Goal: Book appointment/travel/reservation

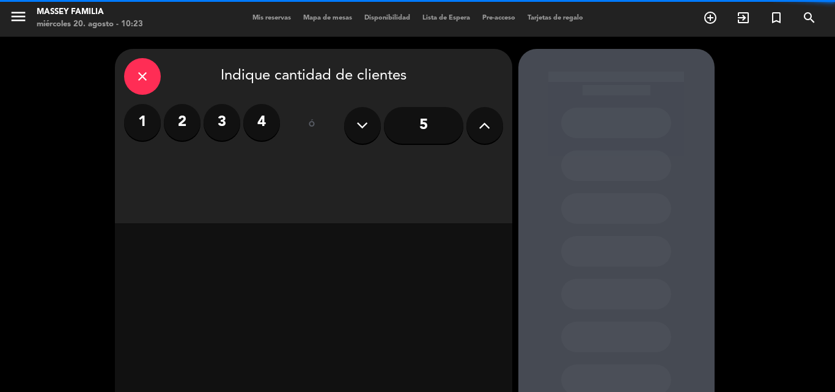
click at [265, 133] on label "4" at bounding box center [261, 122] width 37 height 37
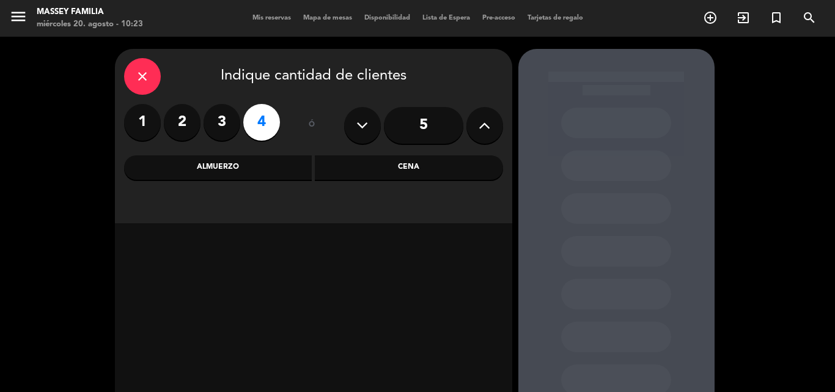
click at [232, 174] on div "Almuerzo" at bounding box center [218, 167] width 188 height 24
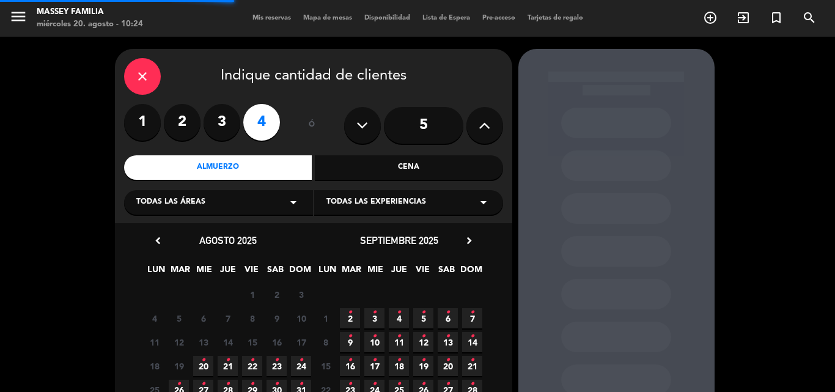
click at [232, 215] on div "Todas las áreas arrow_drop_down" at bounding box center [218, 202] width 189 height 24
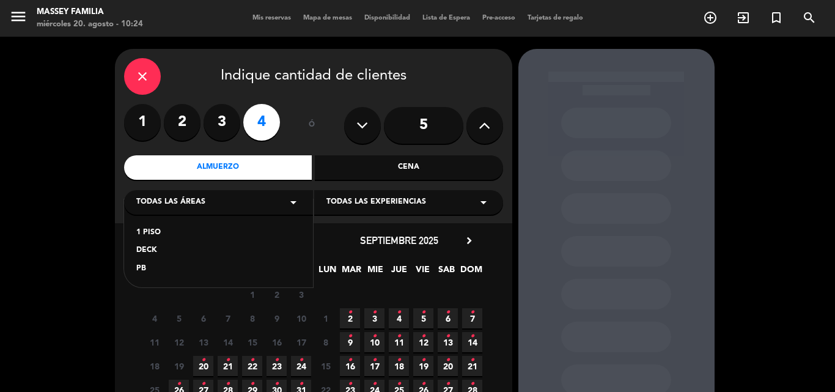
click at [162, 235] on div "1 PISO" at bounding box center [218, 233] width 164 height 12
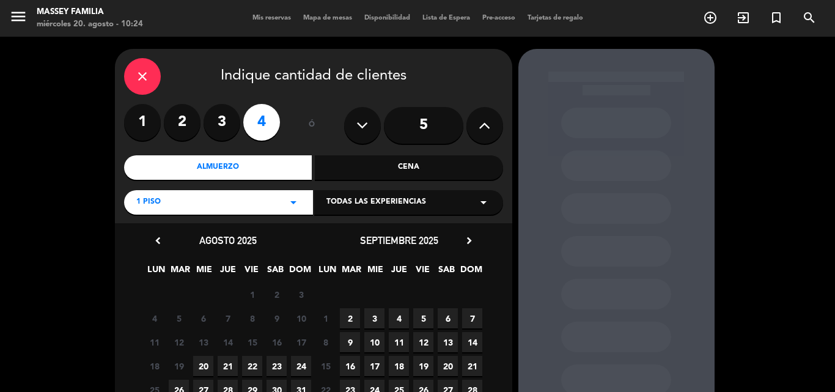
click at [200, 369] on span "20" at bounding box center [203, 366] width 20 height 20
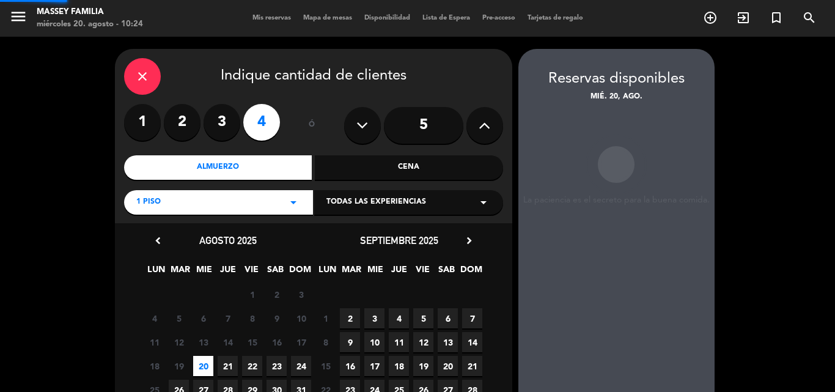
scroll to position [49, 0]
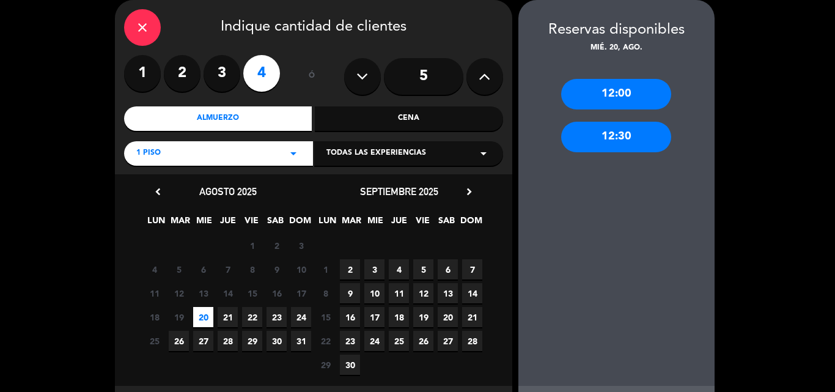
click at [613, 147] on div "12:30" at bounding box center [616, 137] width 110 height 31
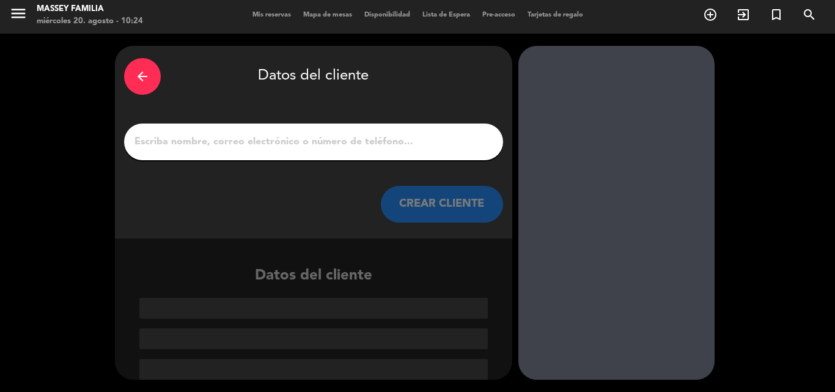
click at [403, 150] on input "1" at bounding box center [313, 141] width 361 height 17
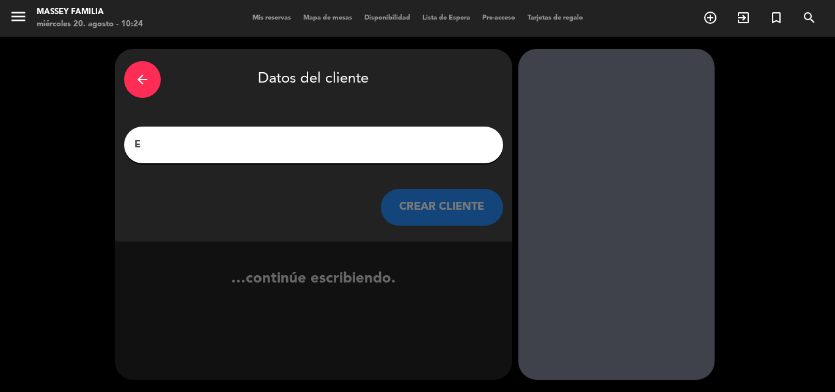
scroll to position [0, 0]
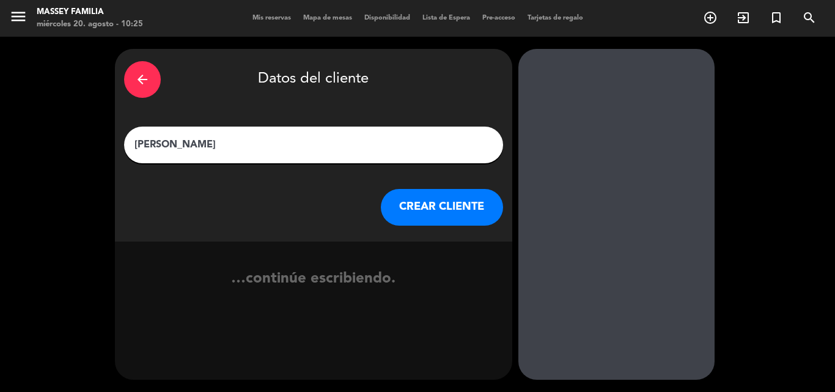
type input "[PERSON_NAME]"
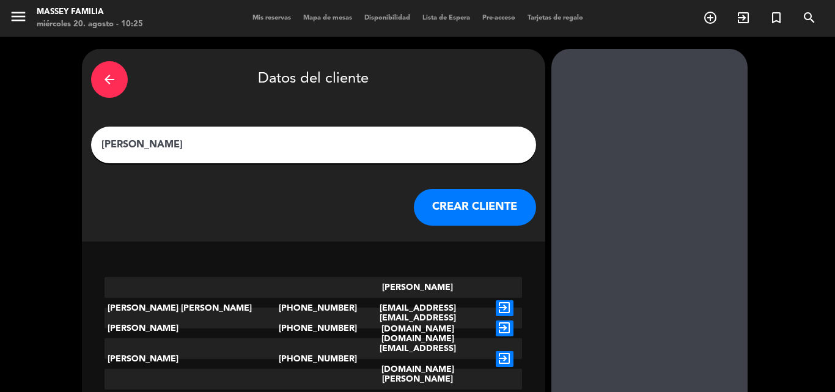
click at [443, 211] on button "CREAR CLIENTE" at bounding box center [475, 207] width 122 height 37
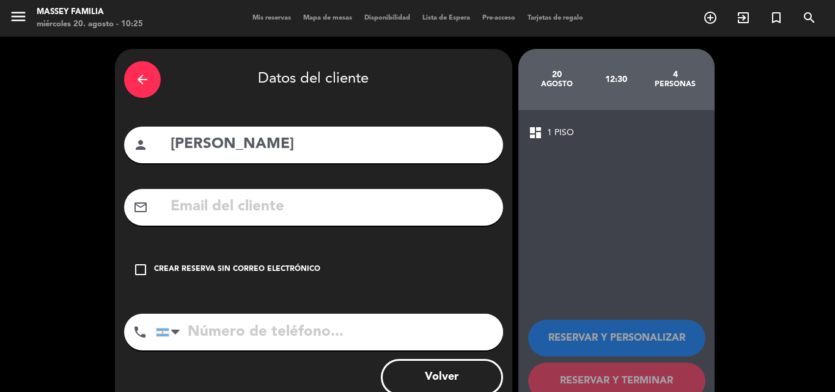
click at [144, 274] on icon "check_box_outline_blank" at bounding box center [140, 269] width 15 height 15
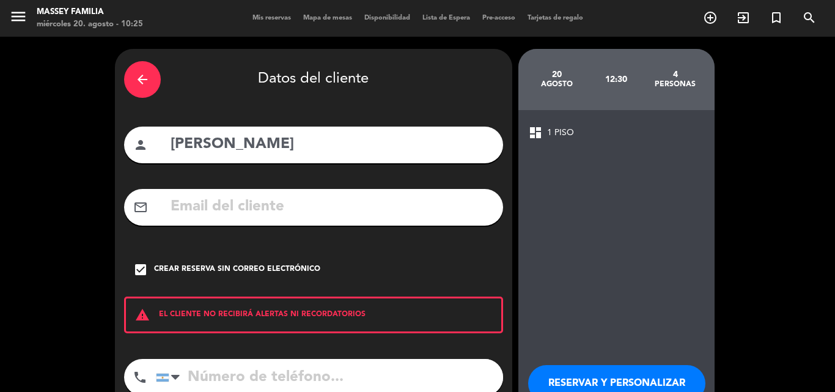
click at [269, 382] on input "tel" at bounding box center [329, 377] width 347 height 37
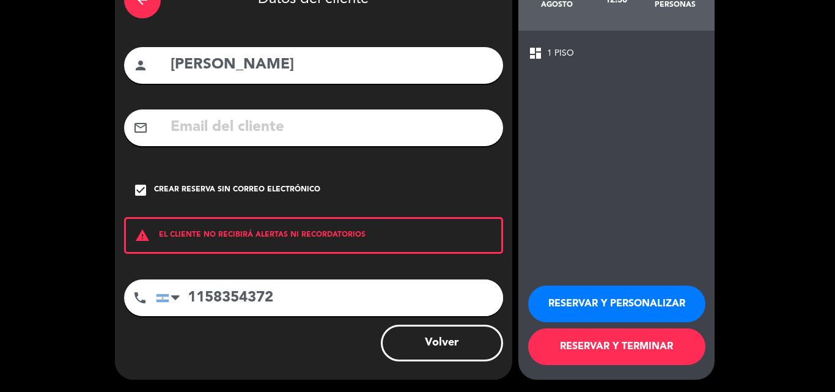
type input "1158354372"
click at [619, 358] on button "RESERVAR Y TERMINAR" at bounding box center [616, 346] width 177 height 37
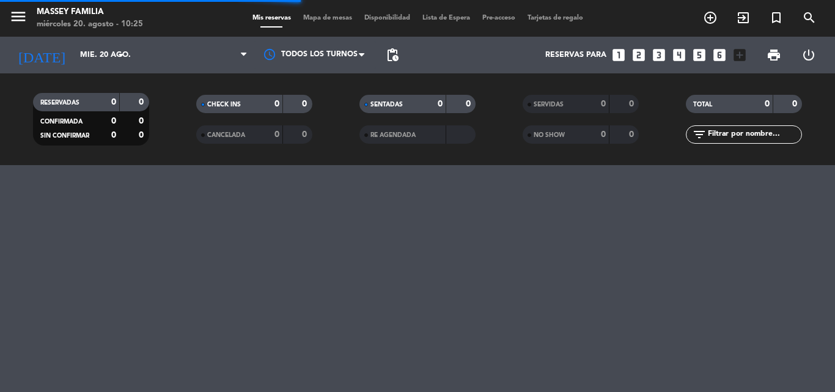
scroll to position [0, 0]
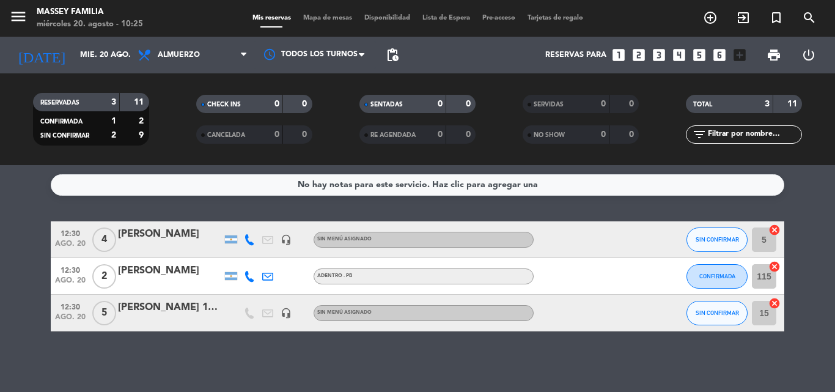
click at [178, 251] on div at bounding box center [170, 248] width 104 height 10
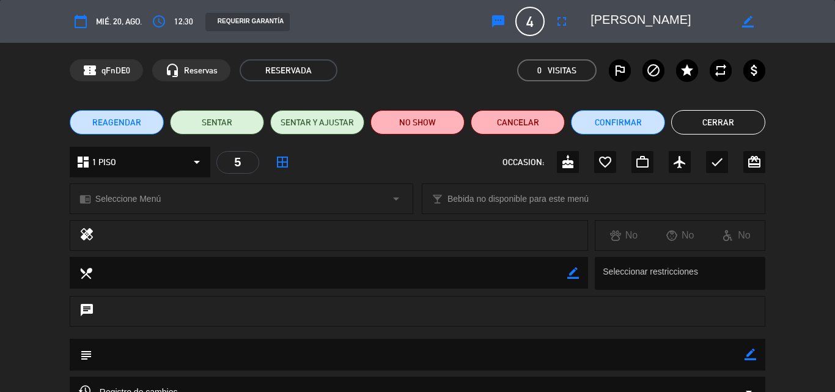
click at [726, 130] on button "Cerrar" at bounding box center [718, 122] width 94 height 24
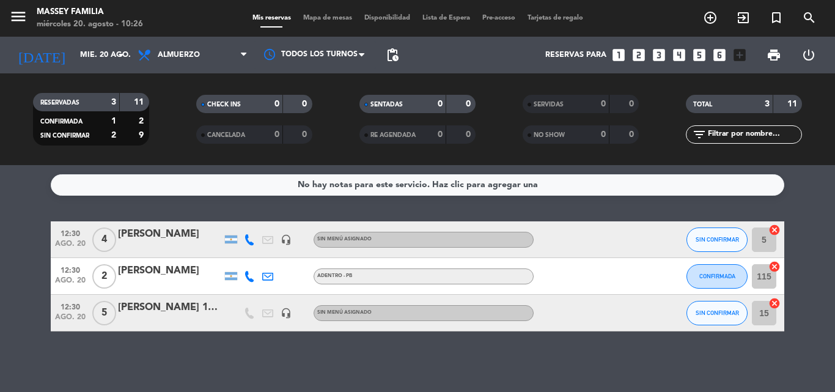
click at [569, 243] on div at bounding box center [589, 239] width 110 height 36
click at [177, 240] on div "[PERSON_NAME]" at bounding box center [170, 234] width 104 height 16
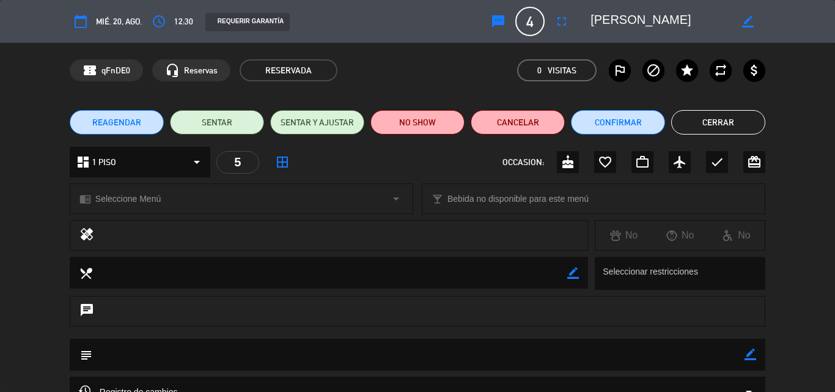
click at [720, 129] on button "Cerrar" at bounding box center [718, 122] width 94 height 24
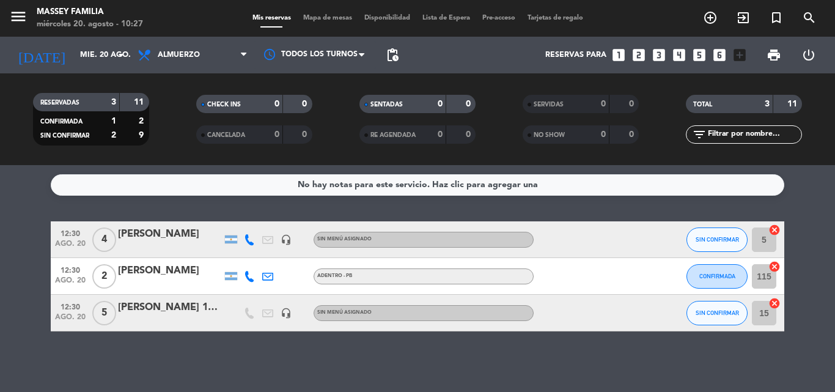
click at [802, 350] on div "No hay notas para este servicio. Haz clic para agregar una 12:30 ago. 20 4 [PER…" at bounding box center [417, 278] width 835 height 227
click at [811, 356] on div "No hay notas para este servicio. Haz clic para agregar una 12:30 ago. 20 4 [PER…" at bounding box center [417, 278] width 835 height 227
click at [553, 364] on div "No hay notas para este servicio. Haz clic para agregar una 12:30 ago. 20 4 [PER…" at bounding box center [417, 278] width 835 height 227
click at [39, 358] on div "No hay notas para este servicio. Haz clic para agregar una 12:30 ago. 20 4 [PER…" at bounding box center [417, 278] width 835 height 227
click at [6, 257] on bookings-row "12:30 ago. 20 4 [PERSON_NAME] headset_mic Sin menú asignado SIN CONFIRMAR 5 can…" at bounding box center [417, 276] width 835 height 110
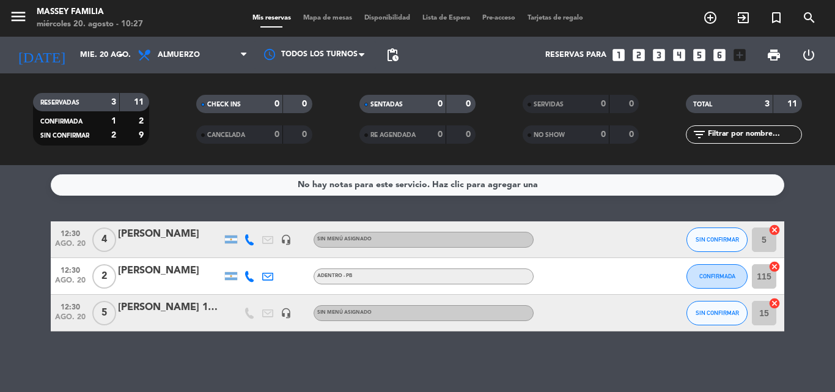
click at [26, 360] on div "No hay notas para este servicio. Haz clic para agregar una 12:30 ago. 20 4 [PER…" at bounding box center [417, 278] width 835 height 227
click at [184, 364] on div "No hay notas para este servicio. Haz clic para agregar una 12:30 ago. 20 4 [PER…" at bounding box center [417, 278] width 835 height 227
click at [96, 55] on input "mié. 20 ago." at bounding box center [125, 55] width 103 height 21
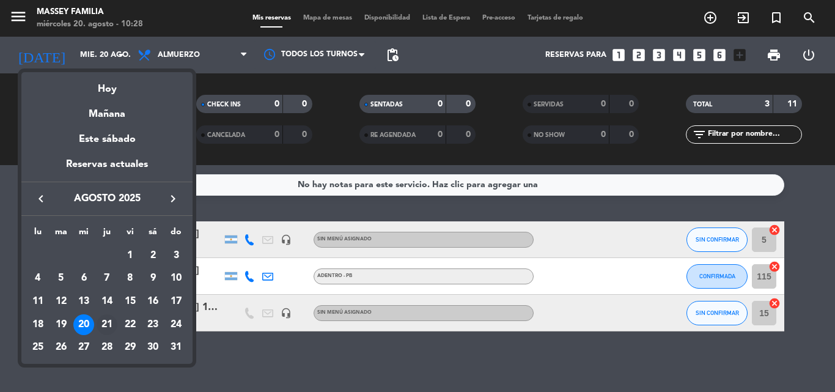
click at [103, 328] on div "21" at bounding box center [107, 324] width 21 height 21
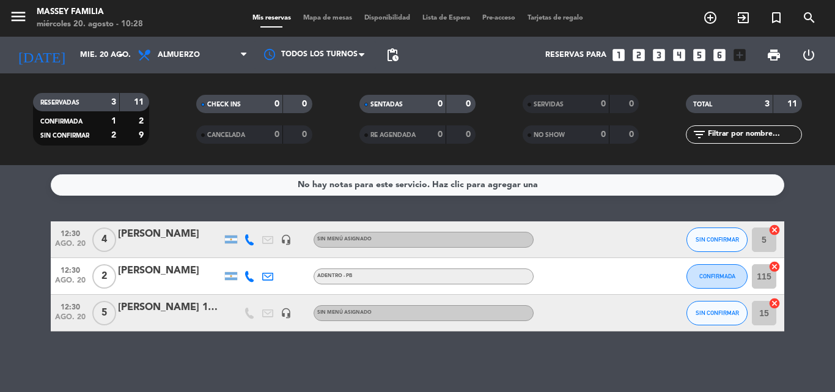
type input "jue. 21 ago."
